Goal: Task Accomplishment & Management: Use online tool/utility

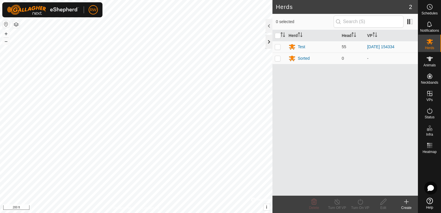
click at [268, 44] on div at bounding box center [269, 42] width 7 height 14
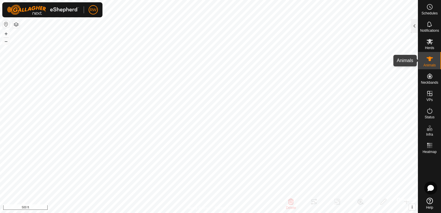
click at [430, 59] on icon at bounding box center [430, 59] width 6 height 5
drag, startPoint x: 430, startPoint y: 59, endPoint x: 425, endPoint y: 61, distance: 4.9
click at [425, 61] on es-animals-svg-icon at bounding box center [430, 58] width 10 height 9
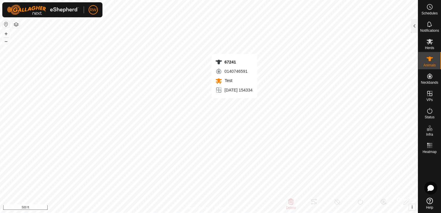
type input "67241"
type input "-"
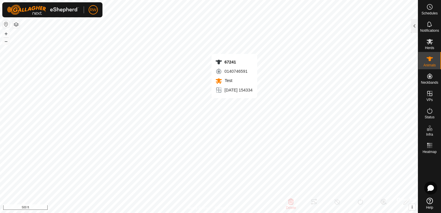
type input "0 kg"
type input "-"
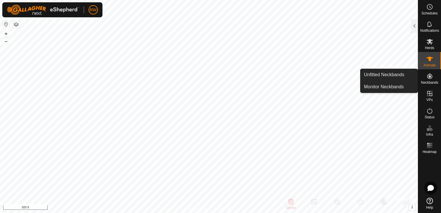
click at [428, 77] on icon at bounding box center [429, 76] width 7 height 7
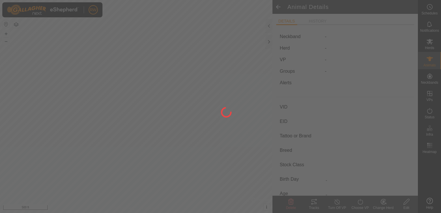
type input "67241"
type input "-"
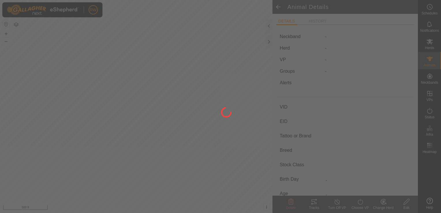
type input "0 kg"
type input "-"
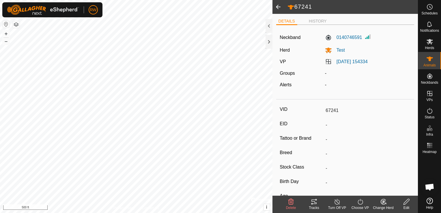
click at [316, 204] on icon at bounding box center [314, 202] width 5 height 5
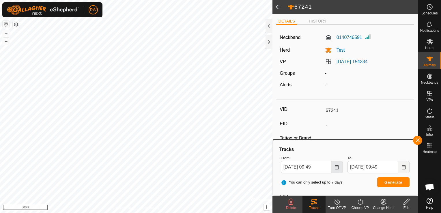
click at [335, 166] on icon "Choose Date" at bounding box center [337, 167] width 4 height 5
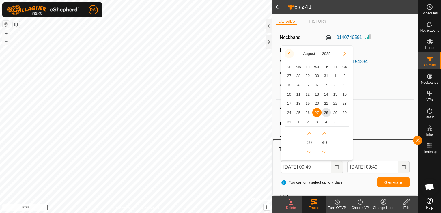
click at [289, 53] on button "Previous Month" at bounding box center [289, 53] width 9 height 9
click at [305, 75] on span "1" at bounding box center [307, 75] width 9 height 9
type input "[DATE] 09:49"
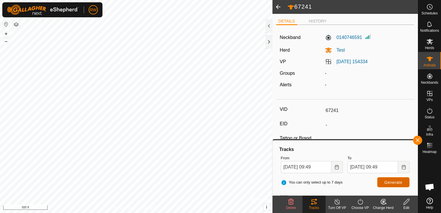
click at [394, 180] on span "Generate" at bounding box center [394, 182] width 18 height 5
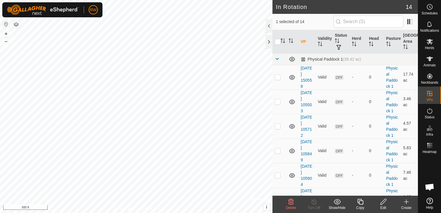
checkbox input "true"
checkbox input "false"
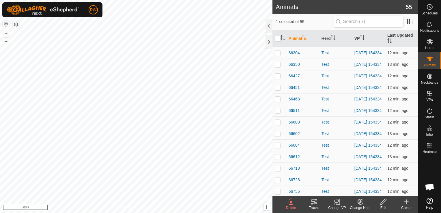
click at [314, 202] on icon at bounding box center [314, 202] width 5 height 5
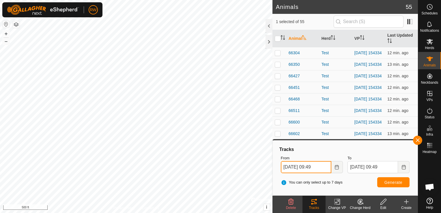
click at [327, 165] on input "[DATE] 09:49" at bounding box center [306, 167] width 51 height 12
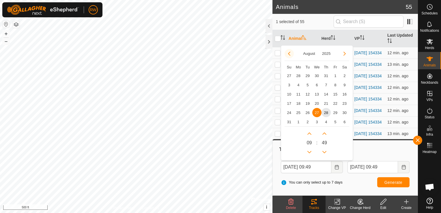
click at [288, 50] on button "Previous Month" at bounding box center [289, 53] width 9 height 9
click at [310, 77] on span "1" at bounding box center [307, 75] width 9 height 9
type input "[DATE] 09:49"
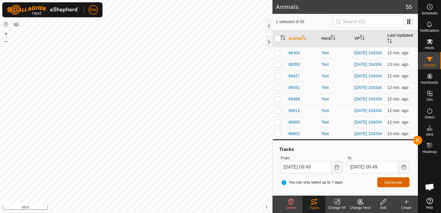
click at [396, 182] on span "Generate" at bounding box center [394, 182] width 18 height 5
click at [338, 167] on icon "Choose Date" at bounding box center [337, 167] width 4 height 5
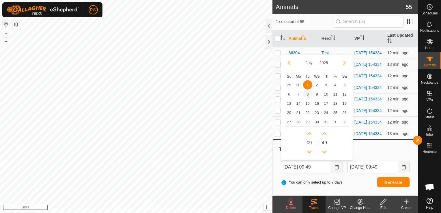
click at [307, 96] on span "8" at bounding box center [307, 94] width 9 height 9
type input "[DATE] 09:49"
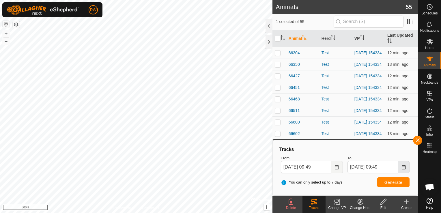
click at [405, 167] on icon "Choose Date" at bounding box center [404, 167] width 5 height 5
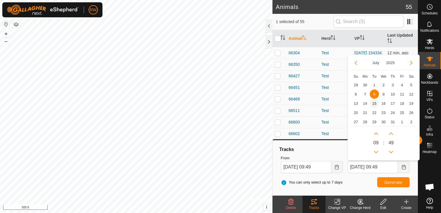
click at [375, 105] on span "15" at bounding box center [374, 103] width 9 height 9
type input "[DATE] 09:49"
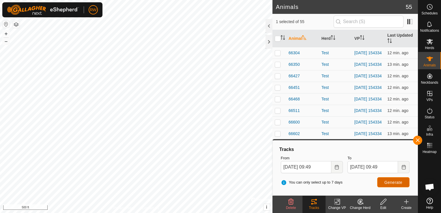
click at [389, 184] on span "Generate" at bounding box center [394, 182] width 18 height 5
click at [335, 166] on icon "Choose Date" at bounding box center [337, 167] width 5 height 5
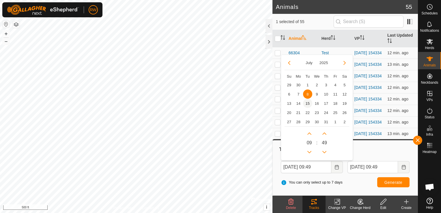
click at [307, 104] on span "15" at bounding box center [307, 103] width 9 height 9
type input "[DATE] 09:49"
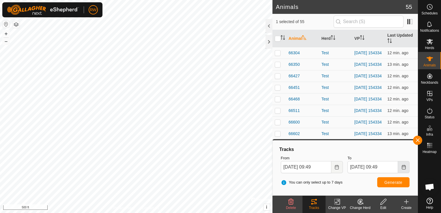
click at [404, 169] on icon "Choose Date" at bounding box center [404, 167] width 4 height 5
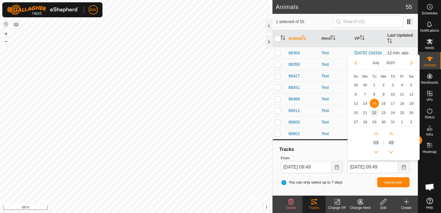
click at [374, 111] on span "22" at bounding box center [374, 112] width 9 height 9
type input "[DATE] 09:49"
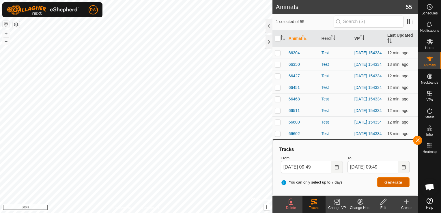
click at [385, 182] on button "Generate" at bounding box center [393, 182] width 32 height 10
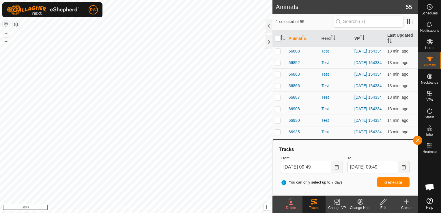
scroll to position [187, 0]
click at [432, 46] on span "Herds" at bounding box center [429, 47] width 9 height 3
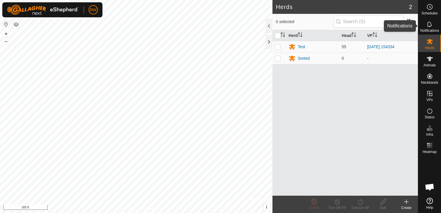
click at [430, 25] on icon at bounding box center [429, 24] width 7 height 7
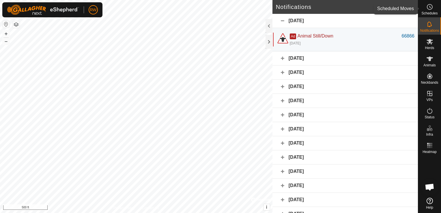
click at [434, 14] on span "Schedules" at bounding box center [430, 13] width 16 height 3
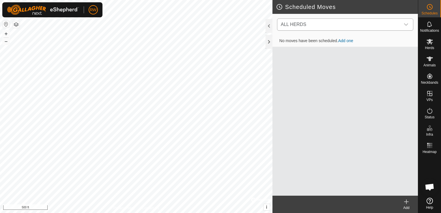
click at [406, 22] on icon "dropdown trigger" at bounding box center [406, 24] width 5 height 5
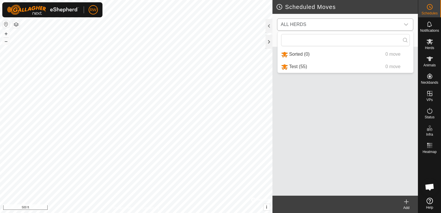
click at [406, 22] on icon "dropdown trigger" at bounding box center [406, 24] width 5 height 5
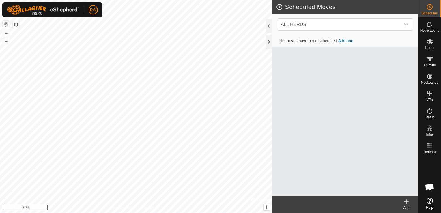
click at [427, 186] on span "Open chat" at bounding box center [430, 188] width 10 height 8
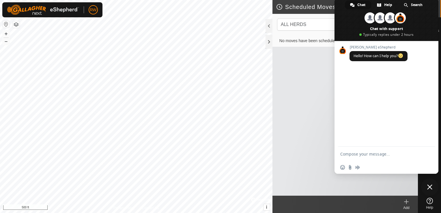
click at [319, 90] on div "No moves have been scheduled. Add one" at bounding box center [346, 115] width 146 height 161
click at [433, 4] on span at bounding box center [387, 19] width 104 height 43
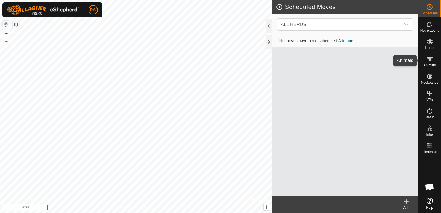
click at [428, 66] on span "Animals" at bounding box center [430, 65] width 12 height 3
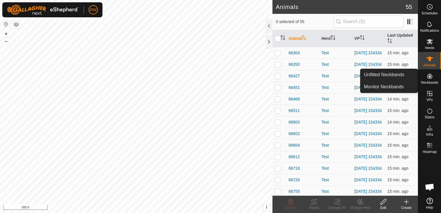
click at [430, 83] on span "Neckbands" at bounding box center [429, 82] width 17 height 3
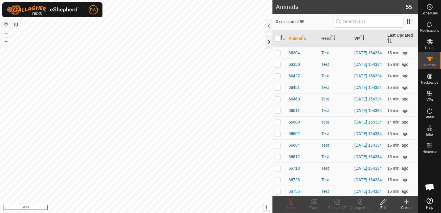
click at [271, 40] on div at bounding box center [269, 42] width 7 height 14
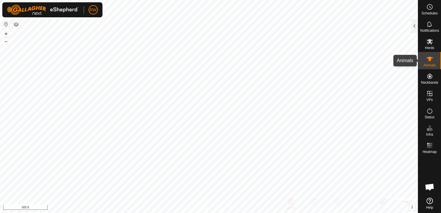
click at [425, 65] on span "Animals" at bounding box center [430, 65] width 12 height 3
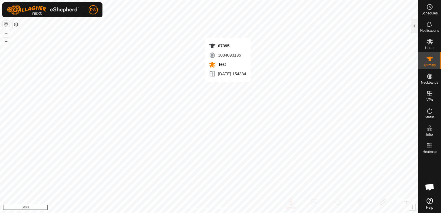
checkbox input "true"
type input "67395"
type input "-"
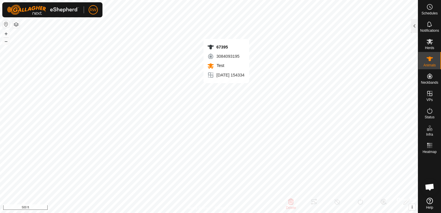
type input "-"
type input "0 kg"
type input "-"
type input "67647"
type input "-"
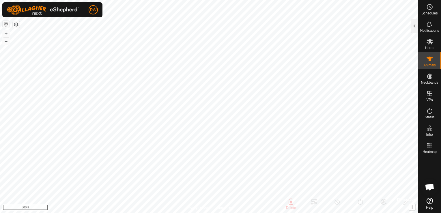
type input "-"
type input "0 kg"
type input "-"
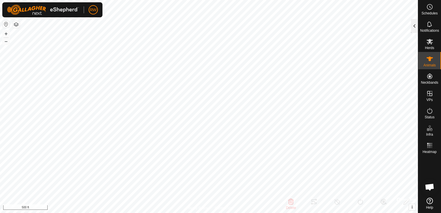
click at [414, 28] on div at bounding box center [414, 26] width 7 height 14
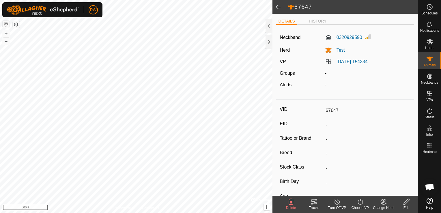
click at [312, 202] on icon at bounding box center [314, 201] width 7 height 7
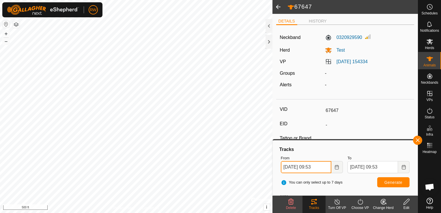
click at [323, 167] on input "[DATE] 09:53" at bounding box center [306, 167] width 51 height 12
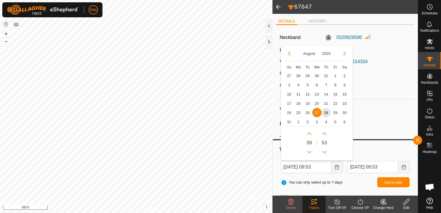
click at [363, 154] on div "To [DATE] 09:53" at bounding box center [378, 164] width 67 height 23
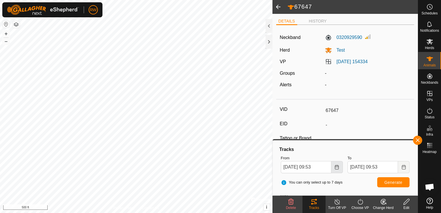
click at [339, 167] on icon "Choose Date" at bounding box center [337, 167] width 5 height 5
click at [382, 107] on input "67647" at bounding box center [366, 111] width 87 height 10
click at [334, 168] on button "Choose Date" at bounding box center [337, 167] width 12 height 12
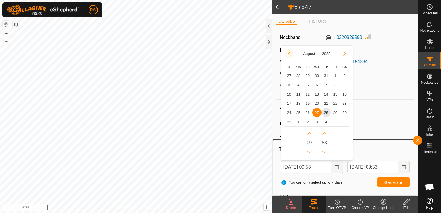
click at [288, 55] on button "Previous Month" at bounding box center [289, 53] width 9 height 9
click at [307, 77] on span "1" at bounding box center [307, 75] width 9 height 9
type input "[DATE] 09:53"
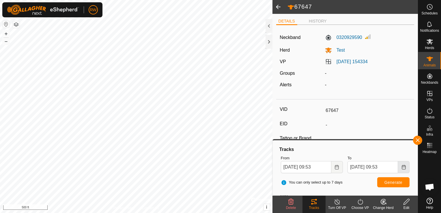
click at [403, 168] on icon "Choose Date" at bounding box center [404, 167] width 5 height 5
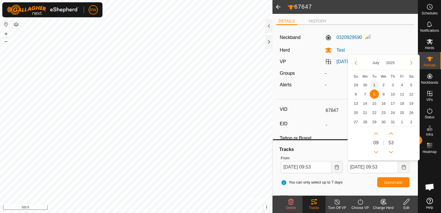
click at [374, 86] on span "1" at bounding box center [374, 84] width 9 height 9
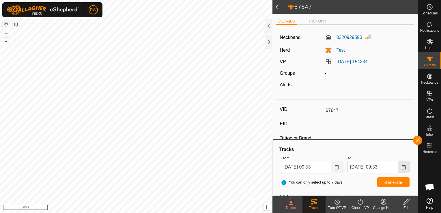
click at [406, 167] on icon "Choose Date" at bounding box center [404, 167] width 5 height 5
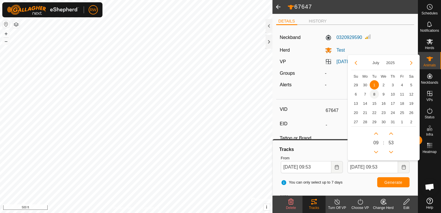
click at [373, 95] on span "8" at bounding box center [374, 94] width 9 height 9
type input "[DATE] 09:53"
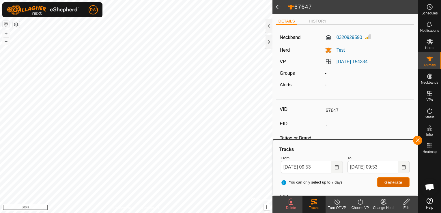
click at [398, 182] on span "Generate" at bounding box center [394, 182] width 18 height 5
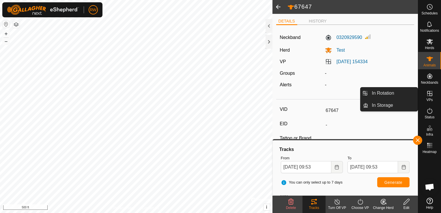
click at [430, 95] on icon at bounding box center [429, 93] width 7 height 7
click at [384, 105] on span "In Storage" at bounding box center [382, 105] width 21 height 7
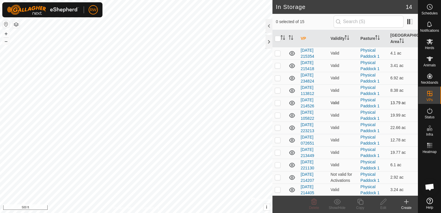
scroll to position [19, 0]
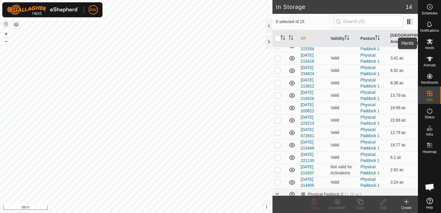
click at [431, 43] on icon at bounding box center [429, 41] width 7 height 7
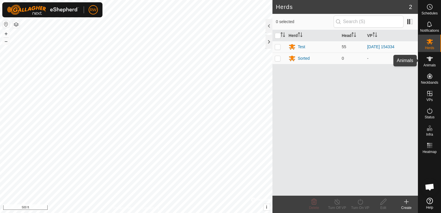
click at [431, 57] on icon at bounding box center [429, 58] width 7 height 7
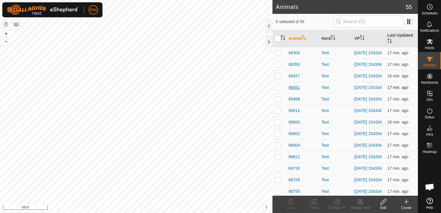
click at [292, 89] on span "66451" at bounding box center [294, 88] width 11 height 6
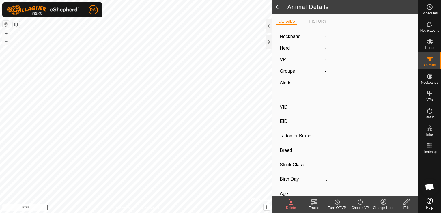
type input "66451"
type input "-"
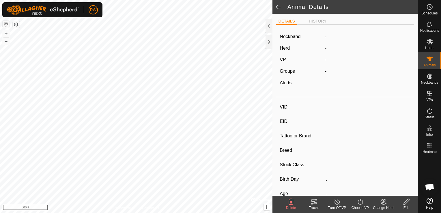
type input "0 kg"
type input "-"
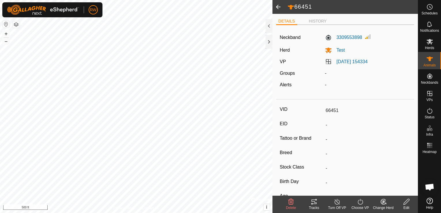
click at [313, 203] on icon at bounding box center [314, 201] width 7 height 7
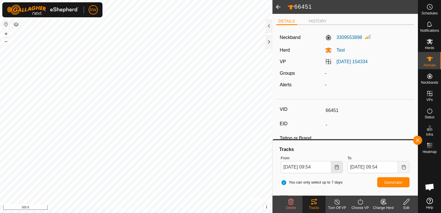
click at [333, 170] on button "Choose Date" at bounding box center [337, 167] width 12 height 12
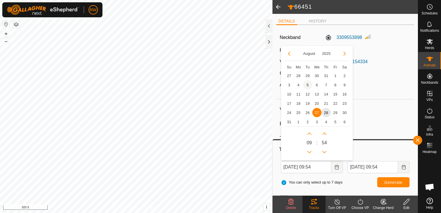
click at [306, 83] on span "5" at bounding box center [307, 84] width 9 height 9
type input "[DATE] 09:54"
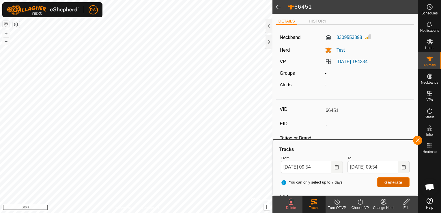
click at [384, 184] on button "Generate" at bounding box center [393, 182] width 32 height 10
click at [338, 171] on button "Choose Date" at bounding box center [337, 167] width 12 height 12
click at [326, 126] on input "-" at bounding box center [366, 125] width 87 height 10
click at [334, 167] on button "Choose Date" at bounding box center [337, 167] width 12 height 12
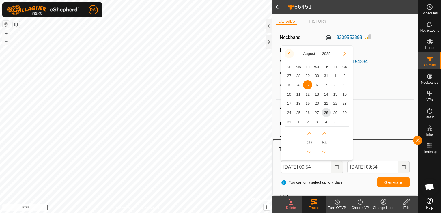
click at [288, 53] on button "Previous Month" at bounding box center [289, 53] width 9 height 9
click at [325, 96] on span "19" at bounding box center [326, 94] width 9 height 9
type input "[DATE] 09:54"
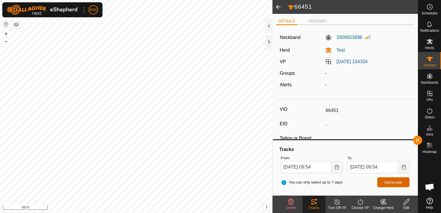
click at [401, 184] on span "Generate" at bounding box center [394, 182] width 18 height 5
click at [336, 167] on icon "Choose Date" at bounding box center [337, 167] width 5 height 5
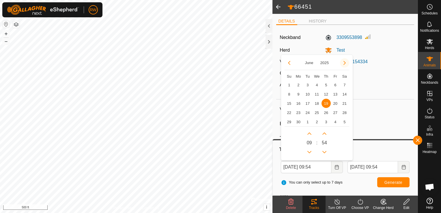
click at [344, 64] on button "Next Month" at bounding box center [344, 62] width 9 height 9
click at [289, 66] on button "Previous Month" at bounding box center [289, 62] width 9 height 9
click at [323, 113] on span "26" at bounding box center [326, 112] width 9 height 9
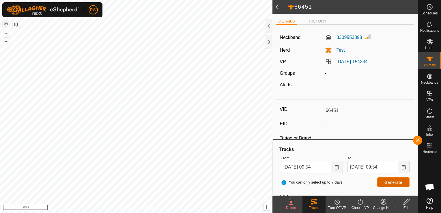
click at [396, 181] on span "Generate" at bounding box center [394, 182] width 18 height 5
click at [344, 167] on div "From [DATE] 09:54" at bounding box center [312, 164] width 67 height 23
click at [336, 167] on icon "Choose Date" at bounding box center [337, 167] width 4 height 5
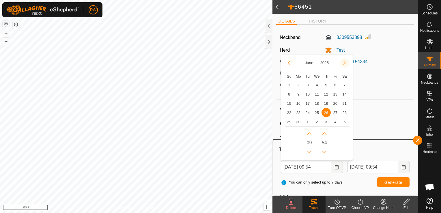
click at [346, 63] on button "Next Month" at bounding box center [344, 62] width 9 height 9
click at [317, 85] on span "2" at bounding box center [316, 84] width 9 height 9
type input "[DATE] 09:54"
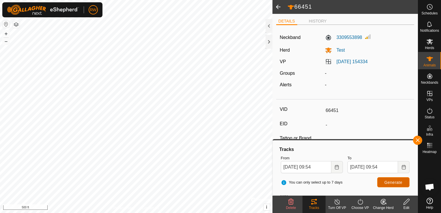
click at [394, 179] on button "Generate" at bounding box center [393, 182] width 32 height 10
click at [338, 168] on icon "Choose Date" at bounding box center [337, 167] width 5 height 5
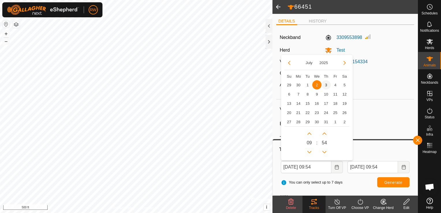
click at [327, 85] on span "3" at bounding box center [326, 84] width 9 height 9
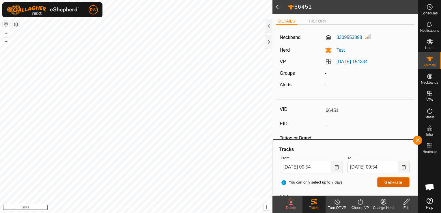
click at [389, 178] on button "Generate" at bounding box center [393, 182] width 32 height 10
click at [342, 167] on button "Choose Date" at bounding box center [337, 167] width 12 height 12
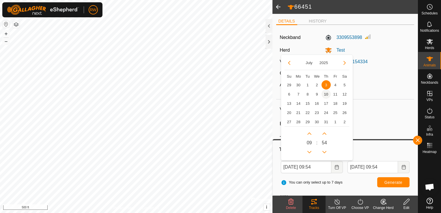
click at [327, 96] on span "10" at bounding box center [326, 94] width 9 height 9
type input "[DATE] 09:54"
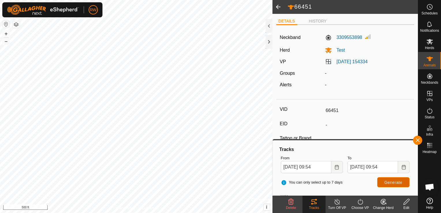
click at [388, 183] on span "Generate" at bounding box center [394, 182] width 18 height 5
click at [335, 167] on icon "Choose Date" at bounding box center [337, 167] width 5 height 5
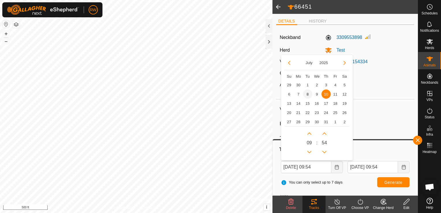
click at [306, 92] on span "8" at bounding box center [307, 94] width 9 height 9
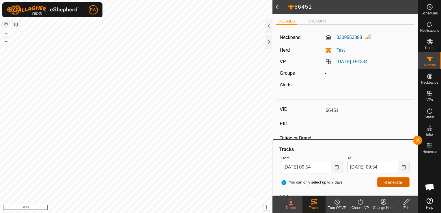
click at [385, 182] on span "Generate" at bounding box center [394, 182] width 18 height 5
click at [332, 165] on button "Choose Date" at bounding box center [337, 167] width 12 height 12
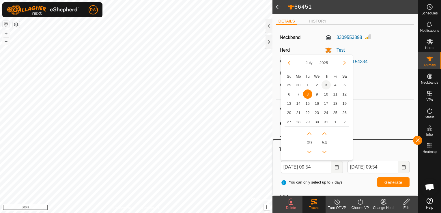
click at [326, 87] on span "3" at bounding box center [326, 84] width 9 height 9
type input "[DATE] 09:54"
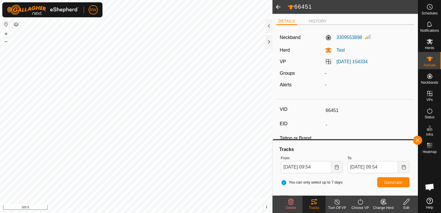
click at [396, 189] on div "You can only select up to 7 days Generate" at bounding box center [345, 183] width 133 height 14
click at [397, 184] on span "Generate" at bounding box center [394, 182] width 18 height 5
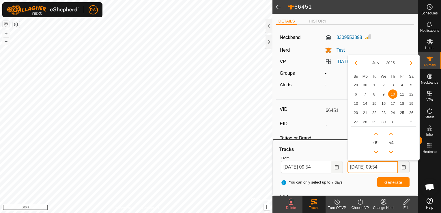
click at [396, 167] on input "[DATE] 09:54" at bounding box center [373, 167] width 51 height 12
click at [403, 169] on icon "Choose Date" at bounding box center [404, 167] width 5 height 5
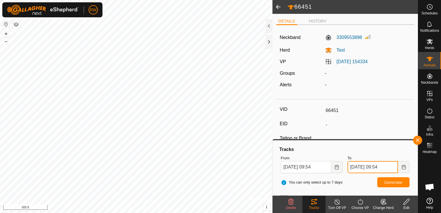
click at [397, 167] on input "[DATE] 09:54" at bounding box center [373, 167] width 51 height 12
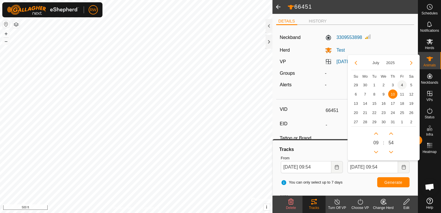
click at [400, 85] on span "4" at bounding box center [402, 84] width 9 height 9
type input "[DATE] 09:54"
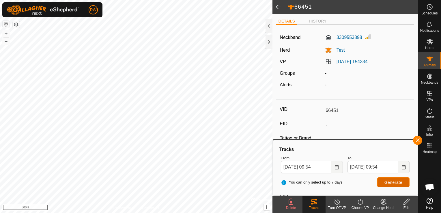
click at [390, 181] on span "Generate" at bounding box center [394, 182] width 18 height 5
click at [337, 168] on icon "Choose Date" at bounding box center [337, 167] width 5 height 5
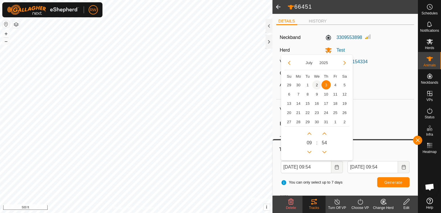
click at [317, 85] on span "2" at bounding box center [316, 84] width 9 height 9
type input "[DATE] 09:54"
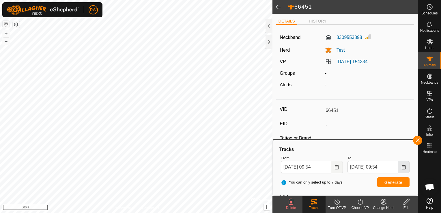
click at [404, 169] on icon "Choose Date" at bounding box center [404, 167] width 5 height 5
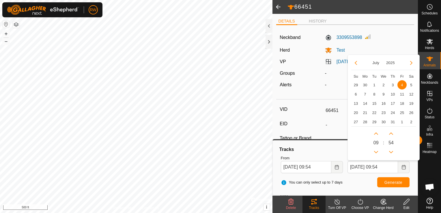
click at [389, 88] on td "3" at bounding box center [392, 84] width 9 height 9
click at [392, 87] on span "3" at bounding box center [392, 84] width 9 height 9
type input "[DATE] 09:54"
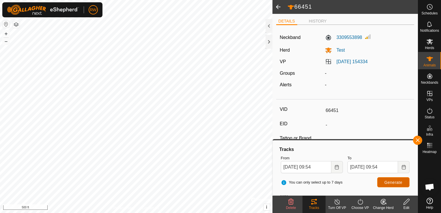
click at [391, 182] on span "Generate" at bounding box center [394, 182] width 18 height 5
click at [335, 167] on icon "Choose Date" at bounding box center [337, 167] width 5 height 5
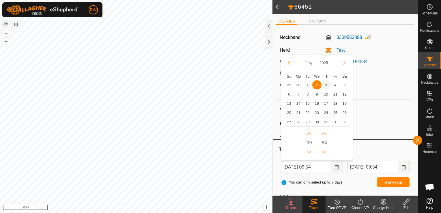
click at [325, 84] on span "3" at bounding box center [326, 84] width 9 height 9
type input "[DATE] 09:54"
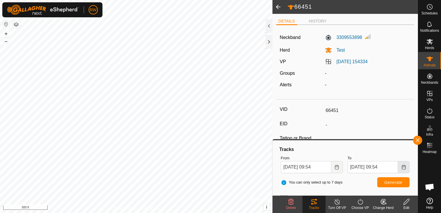
click at [403, 168] on icon "Choose Date" at bounding box center [404, 167] width 5 height 5
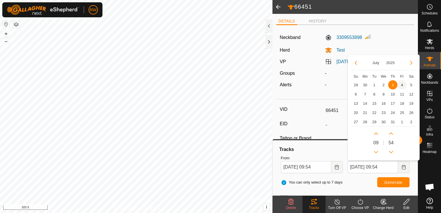
click at [403, 81] on span "4" at bounding box center [402, 84] width 9 height 9
type input "[DATE] 09:54"
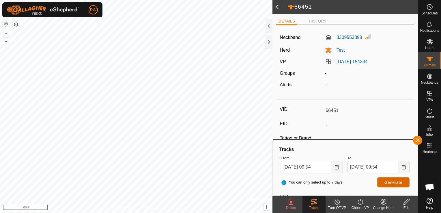
click at [392, 178] on button "Generate" at bounding box center [393, 182] width 32 height 10
click at [340, 168] on button "Choose Date" at bounding box center [337, 167] width 12 height 12
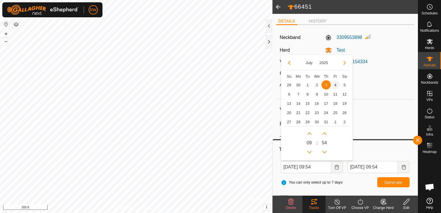
click at [334, 83] on span "4" at bounding box center [335, 84] width 9 height 9
type input "[DATE] 09:54"
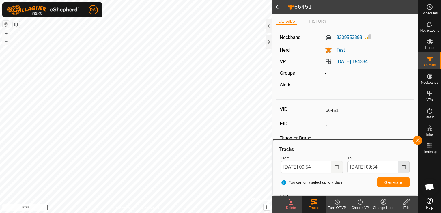
click at [401, 168] on button "Choose Date" at bounding box center [404, 167] width 12 height 12
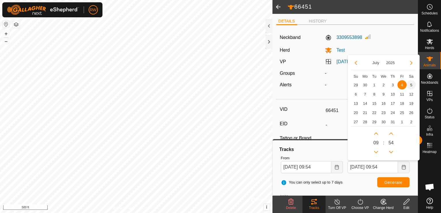
click at [411, 86] on span "5" at bounding box center [411, 84] width 9 height 9
type input "[DATE] 09:54"
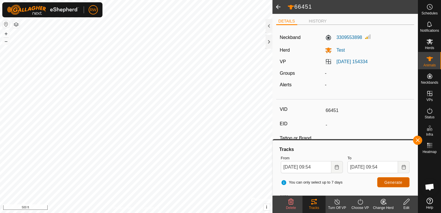
click at [386, 181] on span "Generate" at bounding box center [394, 182] width 18 height 5
click at [333, 168] on button "Choose Date" at bounding box center [337, 167] width 12 height 12
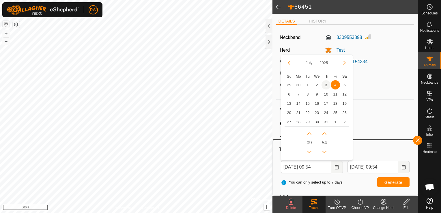
click at [326, 85] on span "3" at bounding box center [326, 84] width 9 height 9
type input "[DATE] 09:54"
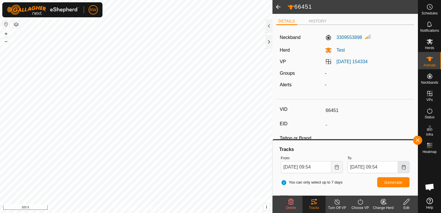
click at [402, 164] on button "Choose Date" at bounding box center [404, 167] width 12 height 12
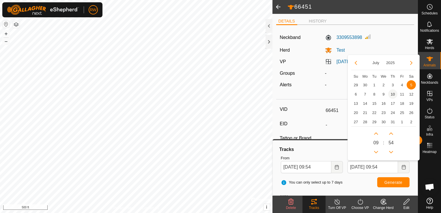
click at [395, 96] on span "10" at bounding box center [392, 94] width 9 height 9
type input "[DATE] 09:54"
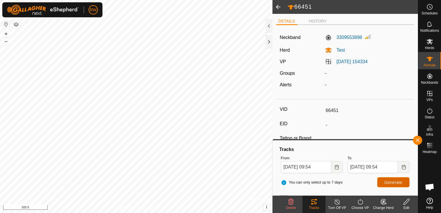
click at [386, 184] on span "Generate" at bounding box center [394, 182] width 18 height 5
